Goal: Task Accomplishment & Management: Use online tool/utility

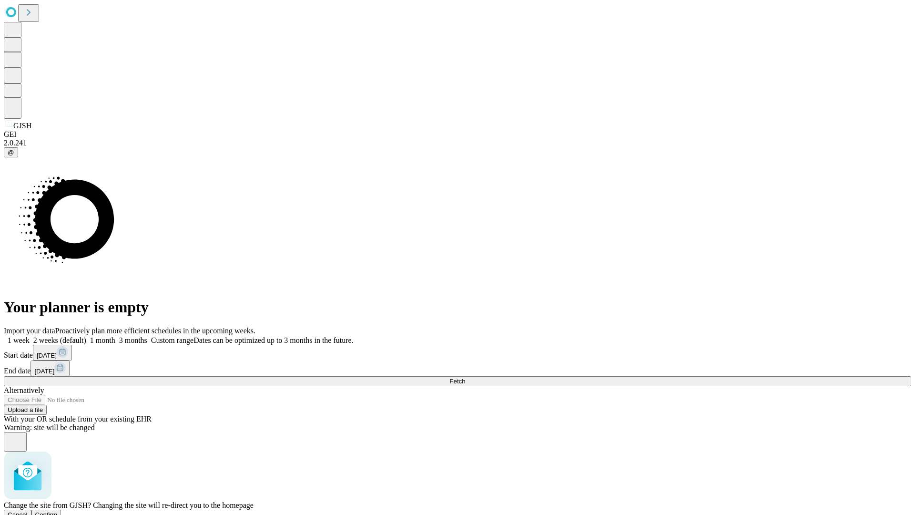
click at [58, 511] on span "Confirm" at bounding box center [46, 514] width 22 height 7
click at [30, 336] on label "1 week" at bounding box center [17, 340] width 26 height 8
click at [465, 377] on span "Fetch" at bounding box center [457, 380] width 16 height 7
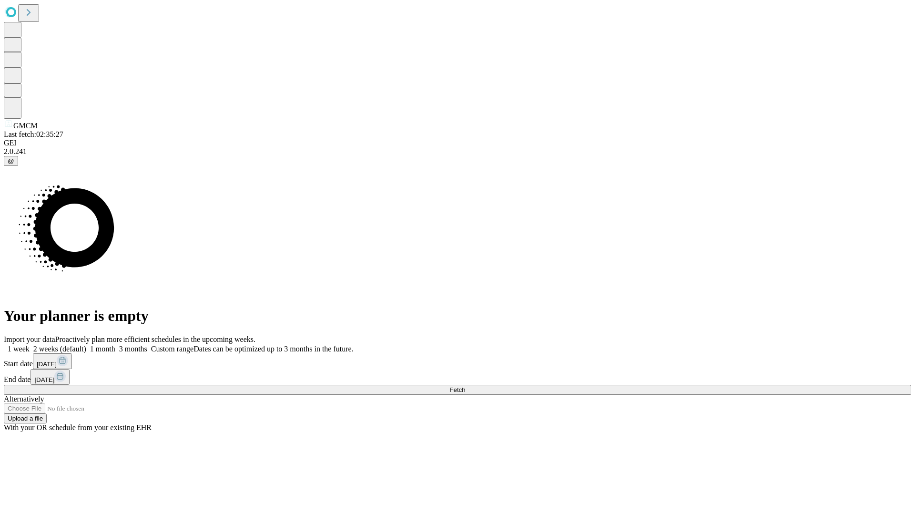
click at [30, 344] on label "1 week" at bounding box center [17, 348] width 26 height 8
click at [465, 386] on span "Fetch" at bounding box center [457, 389] width 16 height 7
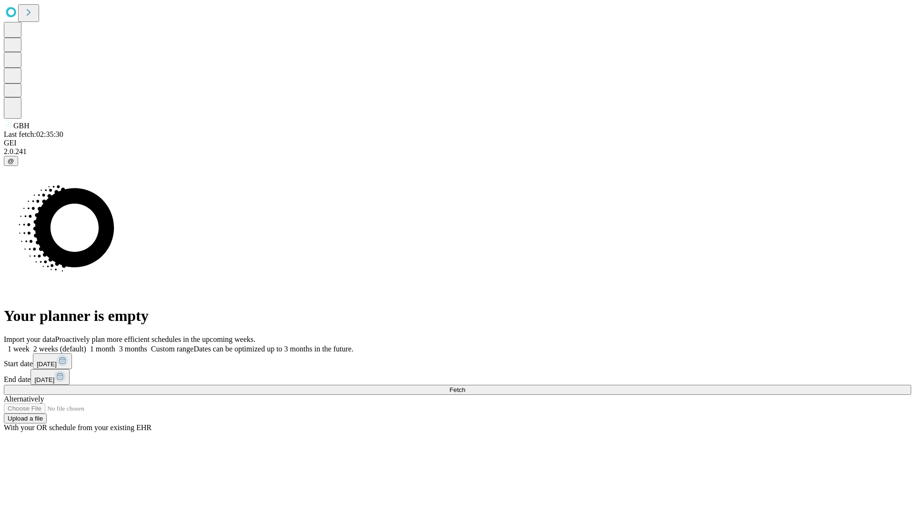
click at [465, 386] on span "Fetch" at bounding box center [457, 389] width 16 height 7
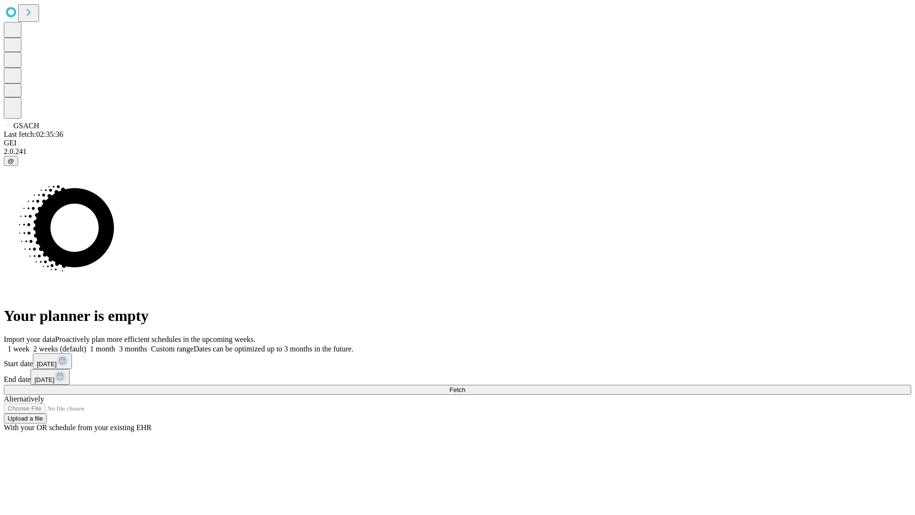
click at [30, 344] on label "1 week" at bounding box center [17, 348] width 26 height 8
click at [465, 386] on span "Fetch" at bounding box center [457, 389] width 16 height 7
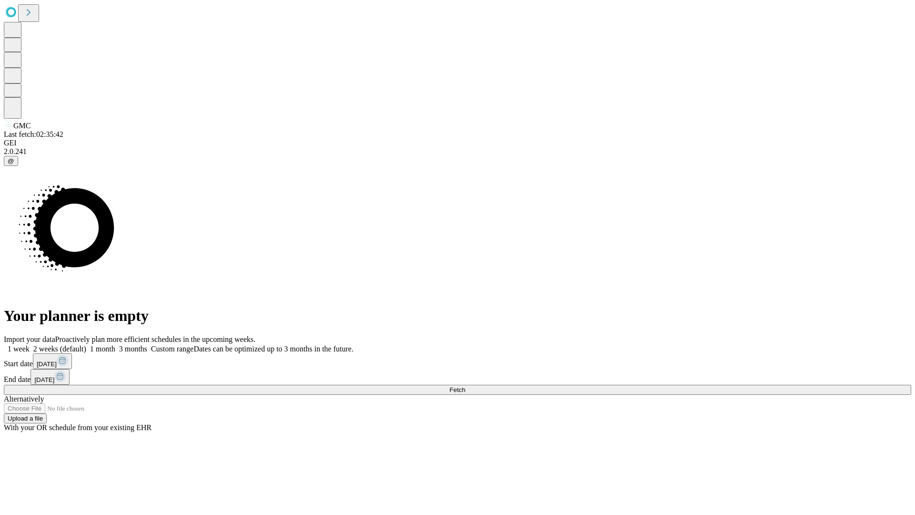
click at [30, 344] on label "1 week" at bounding box center [17, 348] width 26 height 8
click at [465, 386] on span "Fetch" at bounding box center [457, 389] width 16 height 7
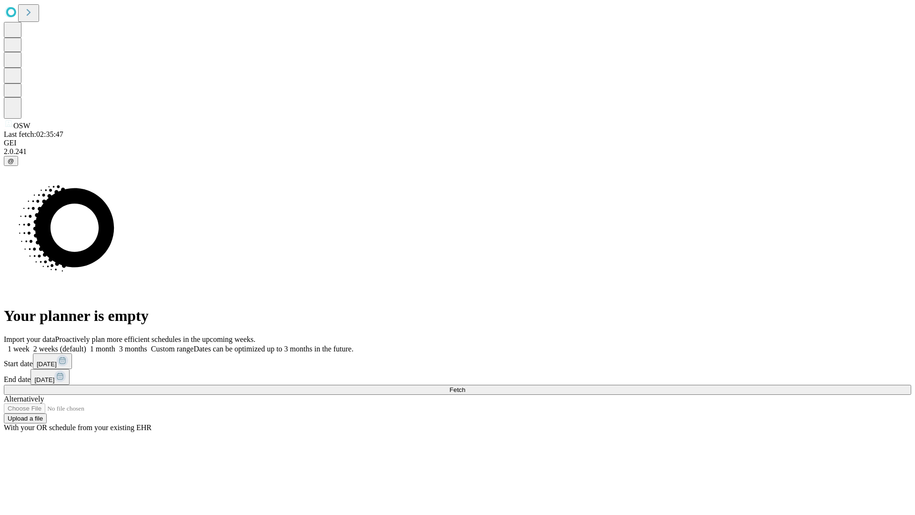
click at [465, 386] on span "Fetch" at bounding box center [457, 389] width 16 height 7
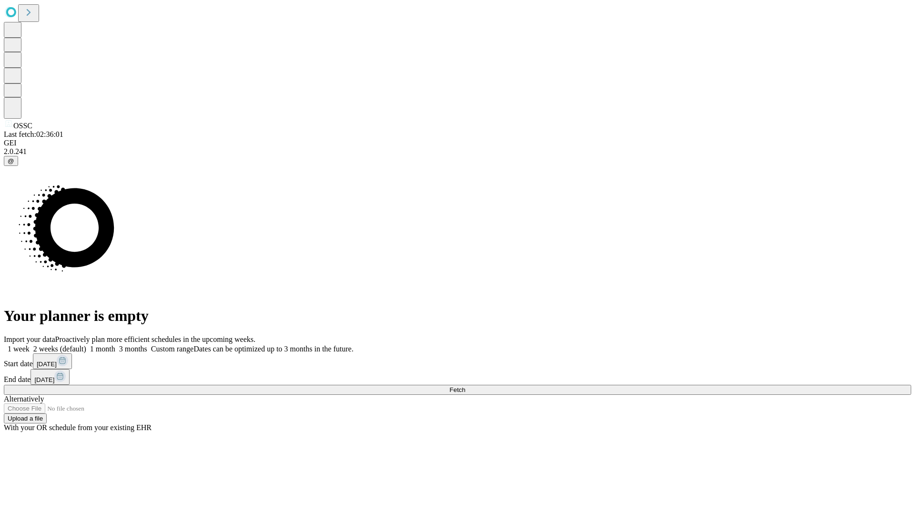
click at [30, 344] on label "1 week" at bounding box center [17, 348] width 26 height 8
click at [465, 386] on span "Fetch" at bounding box center [457, 389] width 16 height 7
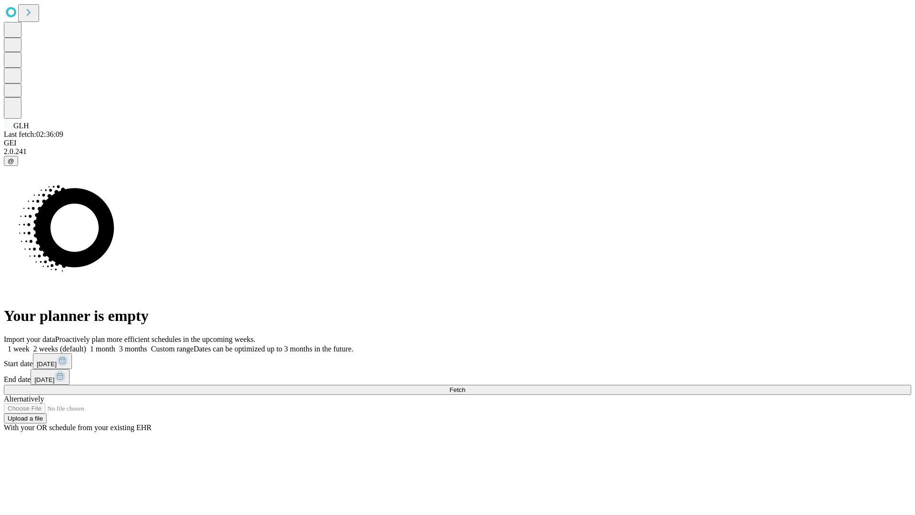
click at [30, 344] on label "1 week" at bounding box center [17, 348] width 26 height 8
click at [465, 386] on span "Fetch" at bounding box center [457, 389] width 16 height 7
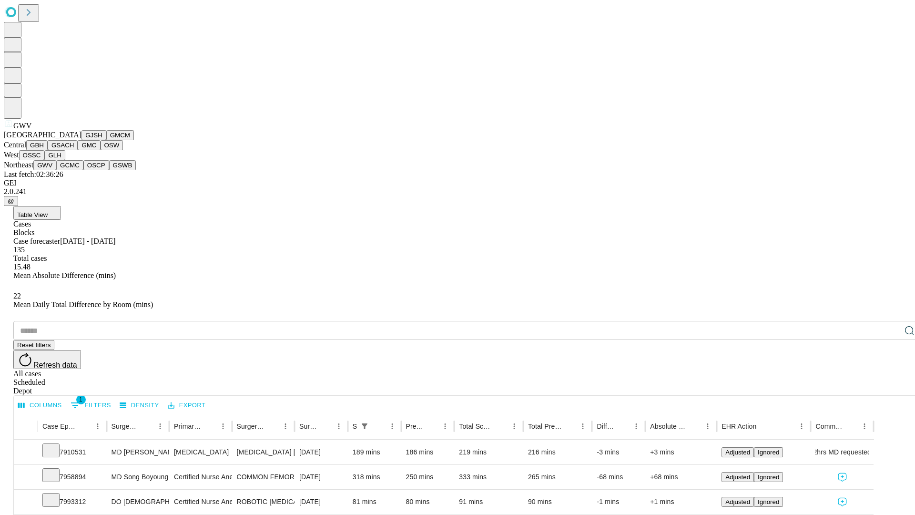
click at [74, 170] on button "GCMC" at bounding box center [69, 165] width 27 height 10
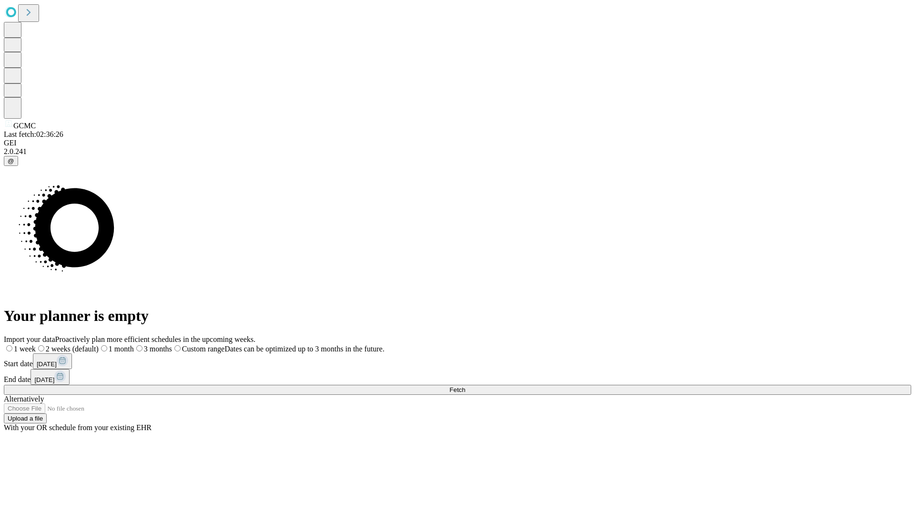
click at [36, 344] on label "1 week" at bounding box center [20, 348] width 32 height 8
click at [465, 386] on span "Fetch" at bounding box center [457, 389] width 16 height 7
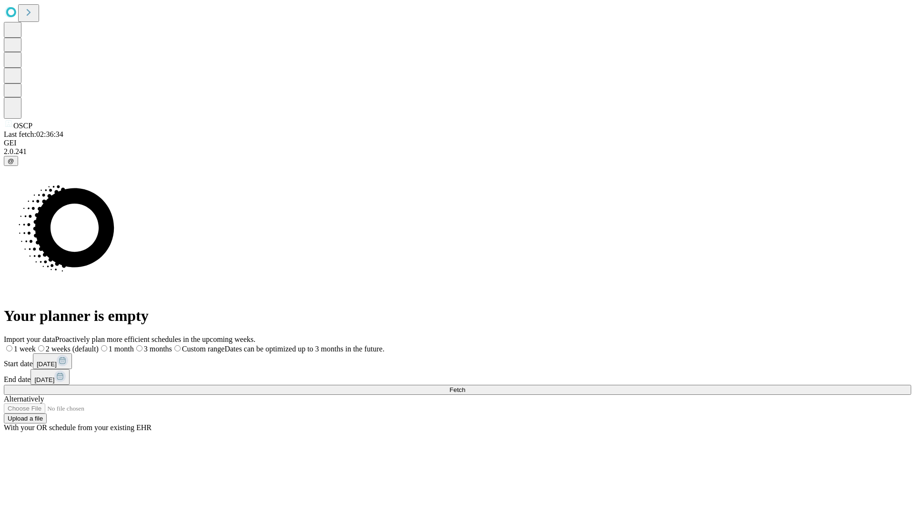
click at [465, 386] on span "Fetch" at bounding box center [457, 389] width 16 height 7
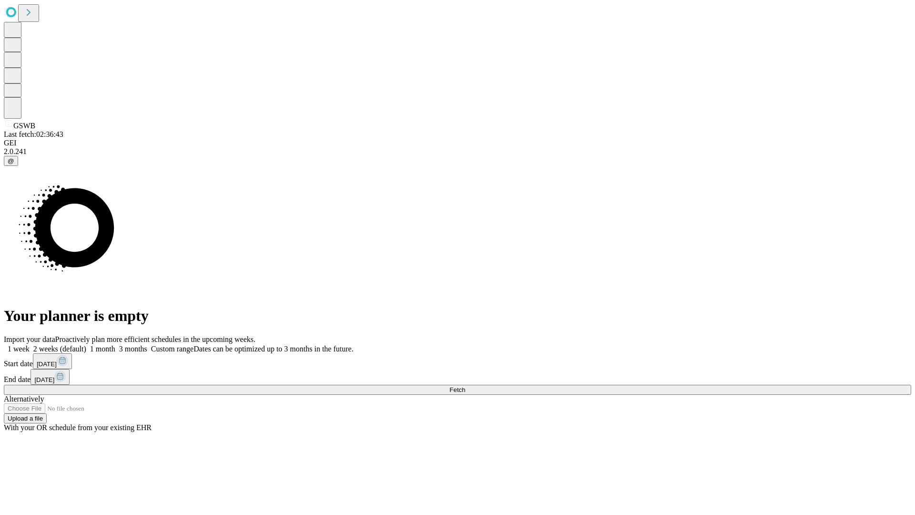
click at [30, 344] on label "1 week" at bounding box center [17, 348] width 26 height 8
click at [465, 386] on span "Fetch" at bounding box center [457, 389] width 16 height 7
